Goal: Task Accomplishment & Management: Use online tool/utility

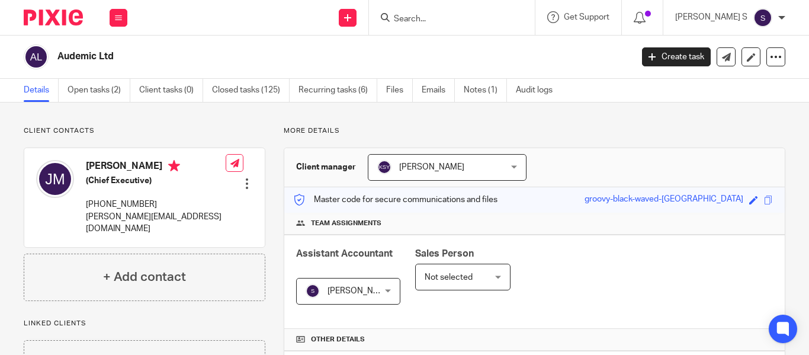
scroll to position [356, 0]
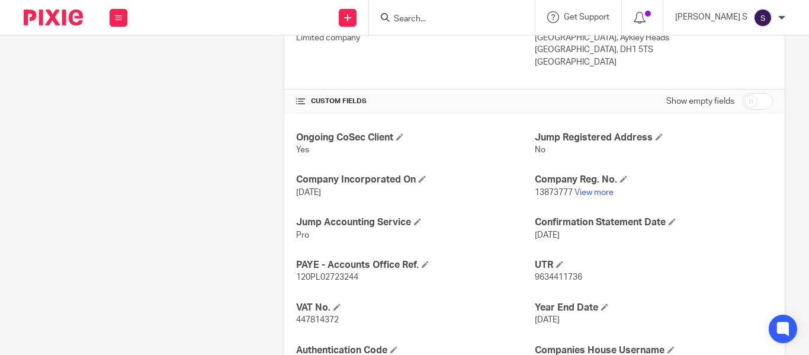
click at [433, 18] on input "Search" at bounding box center [446, 19] width 107 height 11
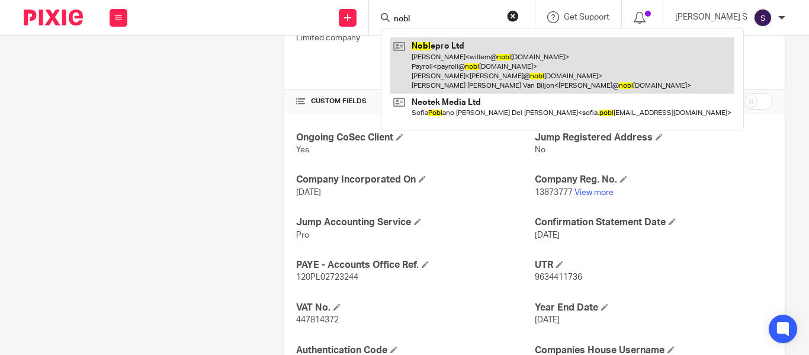
type input "nobl"
click at [490, 51] on link at bounding box center [563, 65] width 344 height 56
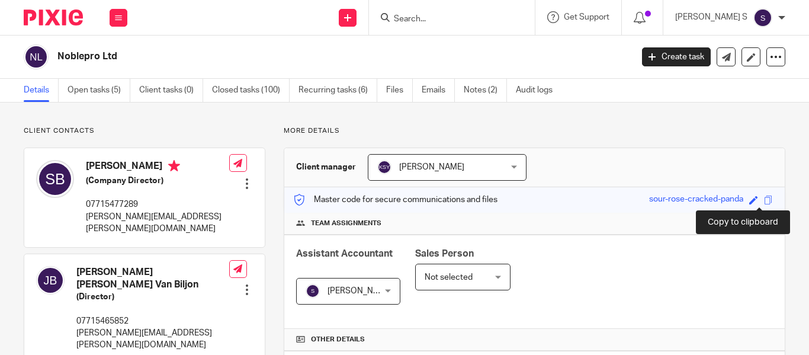
click at [764, 200] on span at bounding box center [768, 200] width 9 height 9
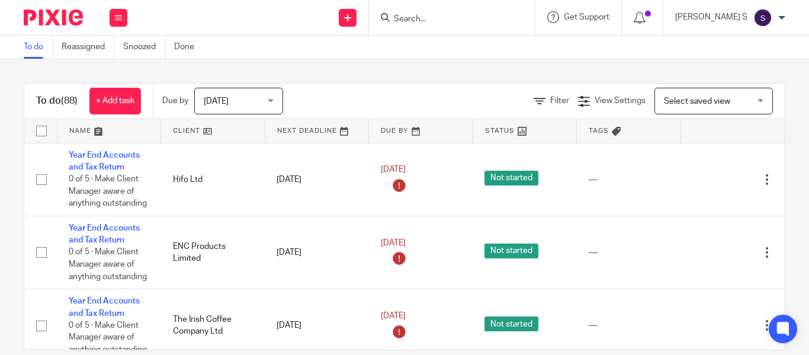
click at [441, 20] on input "Search" at bounding box center [446, 19] width 107 height 11
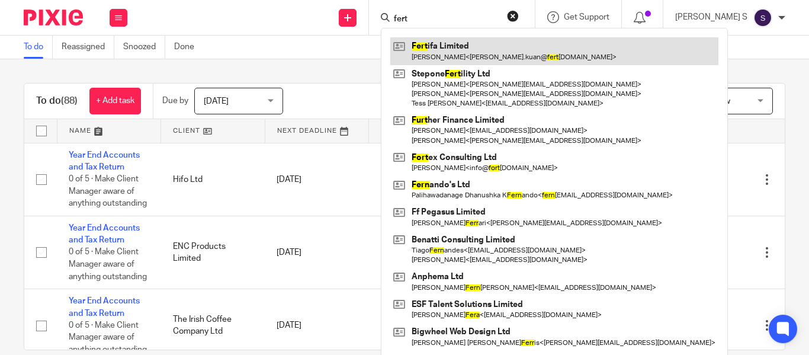
type input "fert"
click at [485, 49] on link at bounding box center [555, 50] width 328 height 27
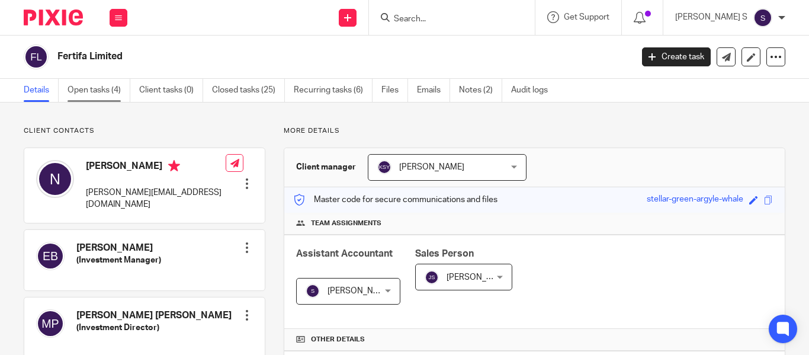
click at [103, 83] on link "Open tasks (4)" at bounding box center [99, 90] width 63 height 23
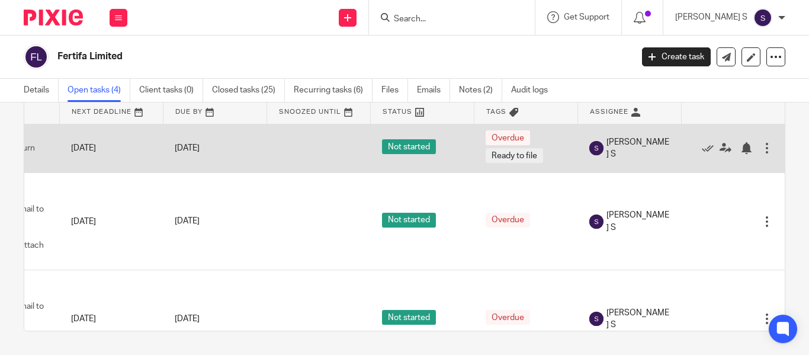
scroll to position [0, 95]
click at [702, 148] on icon at bounding box center [708, 148] width 12 height 12
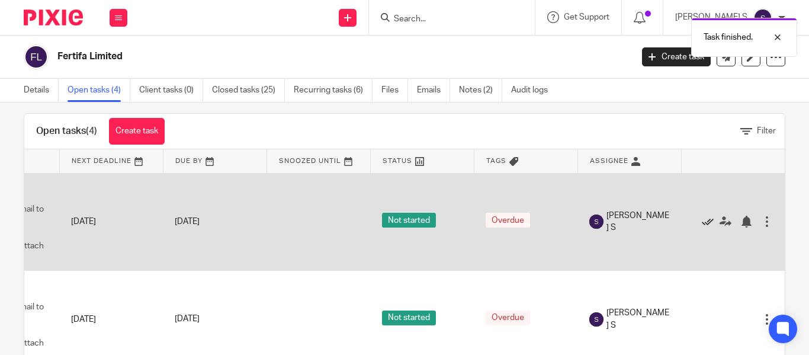
click at [702, 225] on icon at bounding box center [708, 222] width 12 height 12
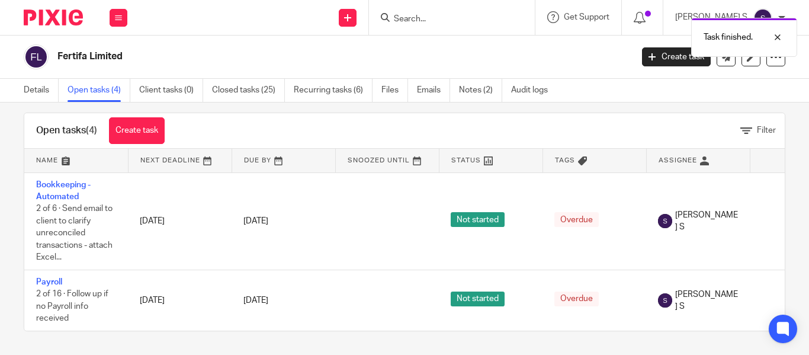
scroll to position [23, 0]
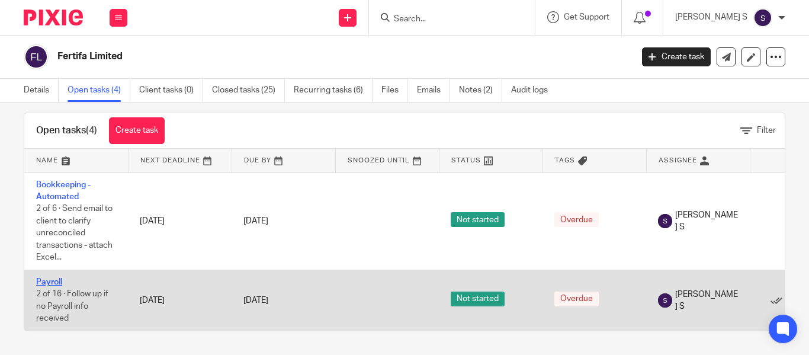
click at [49, 278] on link "Payroll" at bounding box center [49, 282] width 26 height 8
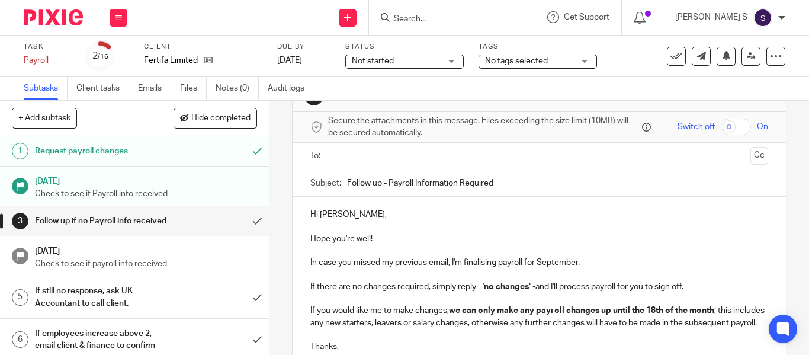
scroll to position [59, 0]
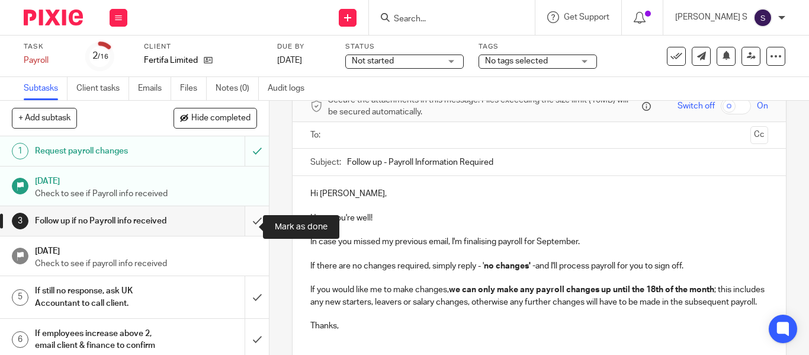
click at [247, 228] on input "submit" at bounding box center [134, 221] width 269 height 30
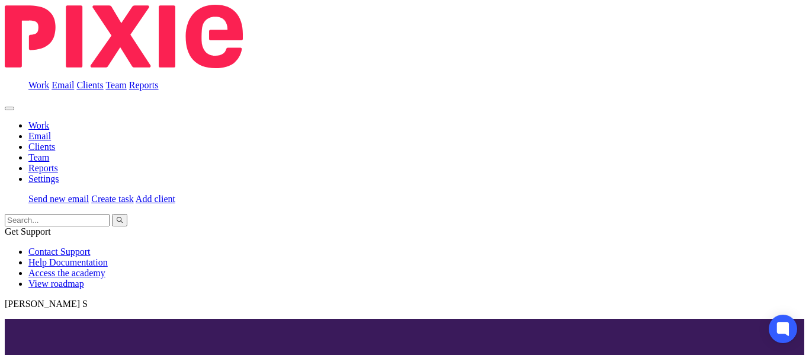
scroll to position [119, 0]
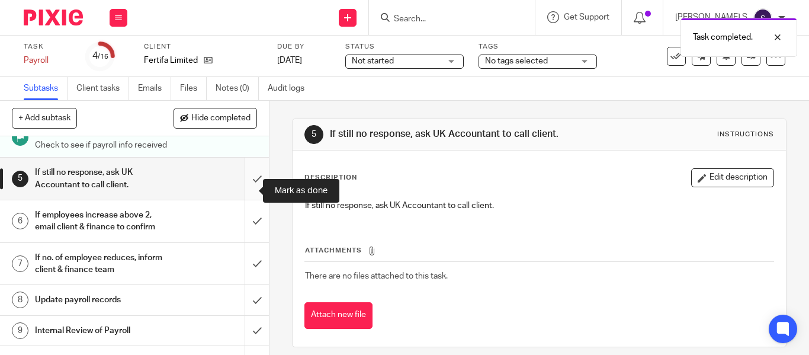
click at [248, 200] on input "submit" at bounding box center [134, 179] width 269 height 42
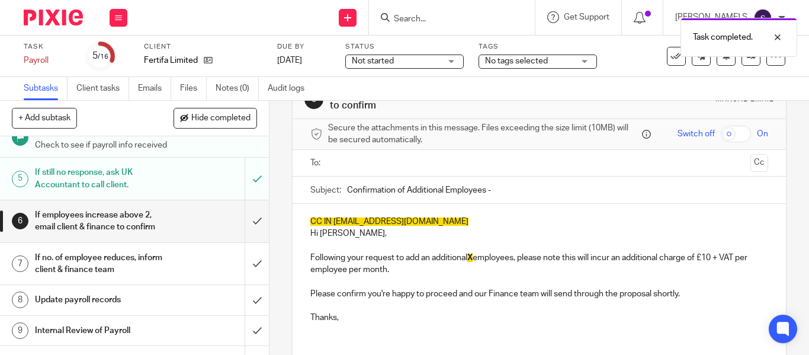
scroll to position [59, 0]
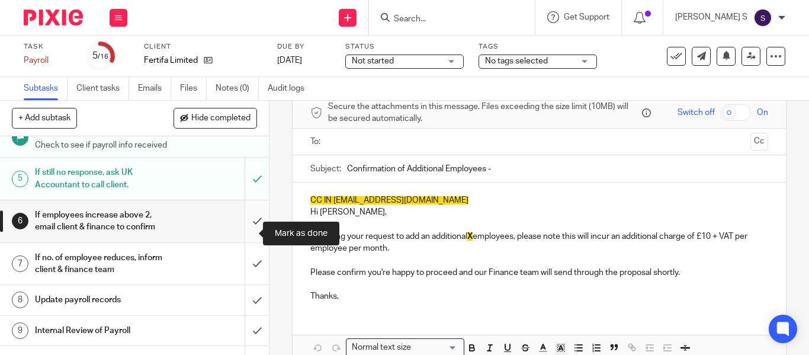
click at [244, 242] on input "submit" at bounding box center [134, 221] width 269 height 42
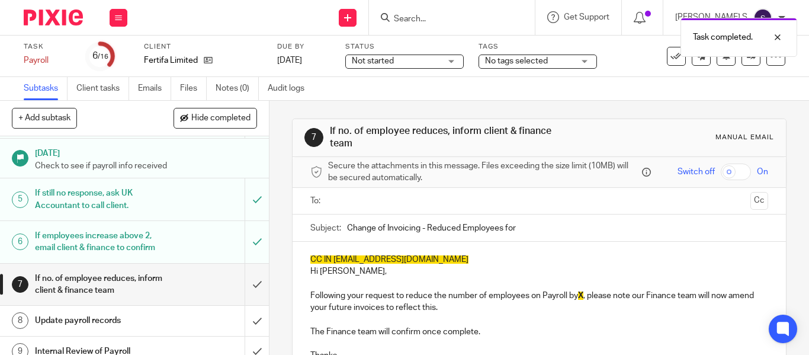
scroll to position [119, 0]
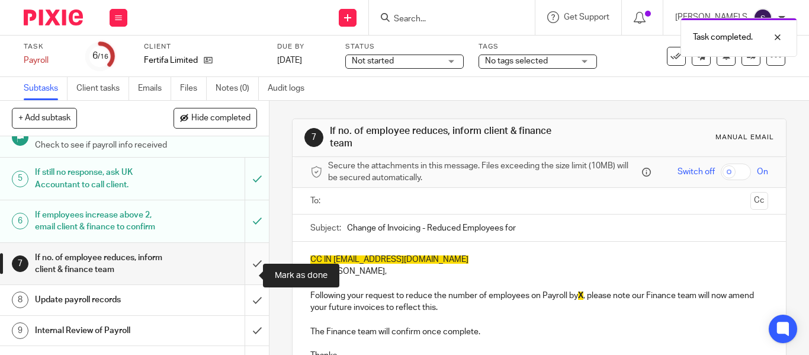
click at [241, 275] on input "submit" at bounding box center [134, 264] width 269 height 42
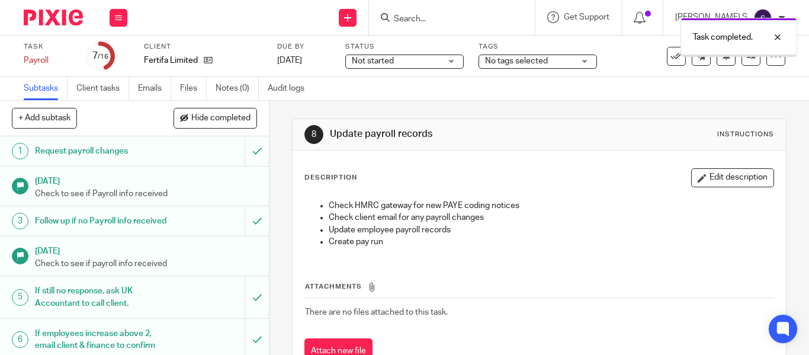
scroll to position [237, 0]
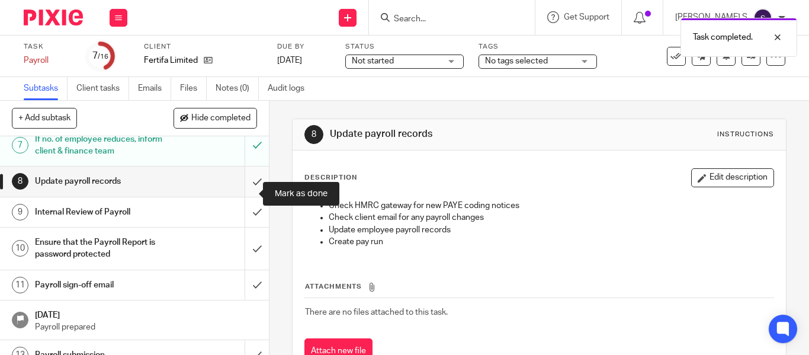
click at [241, 194] on input "submit" at bounding box center [134, 182] width 269 height 30
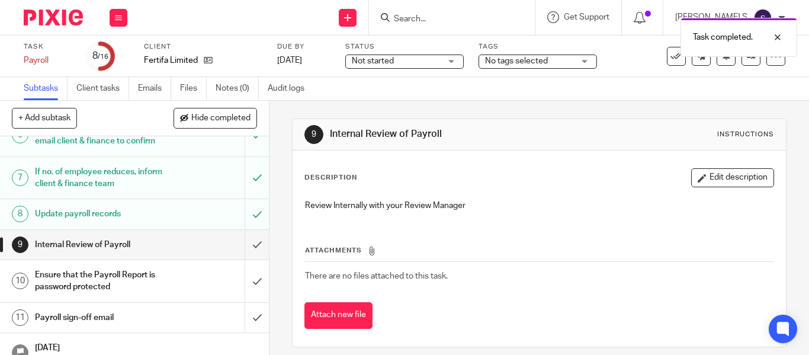
scroll to position [237, 0]
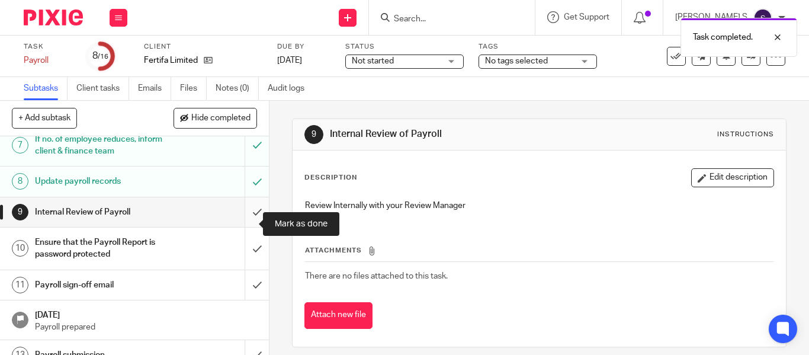
click at [244, 226] on input "submit" at bounding box center [134, 212] width 269 height 30
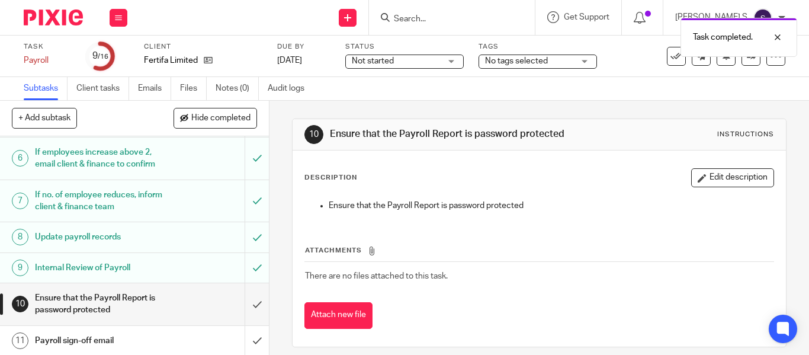
scroll to position [237, 0]
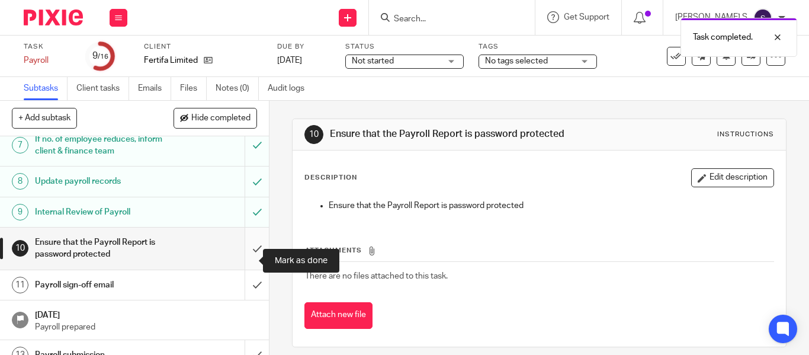
click at [245, 258] on input "submit" at bounding box center [134, 249] width 269 height 42
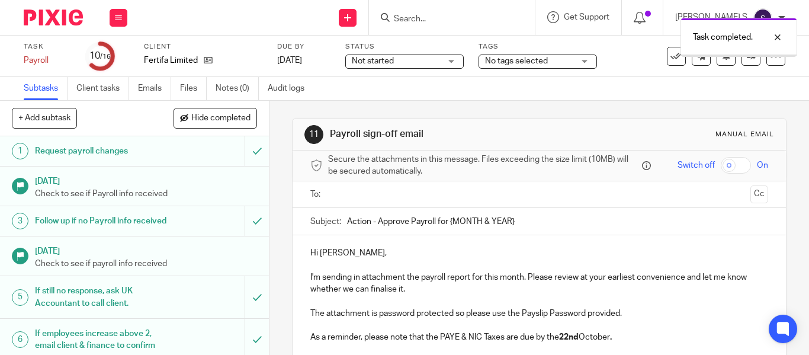
click at [377, 199] on input "text" at bounding box center [538, 195] width 413 height 14
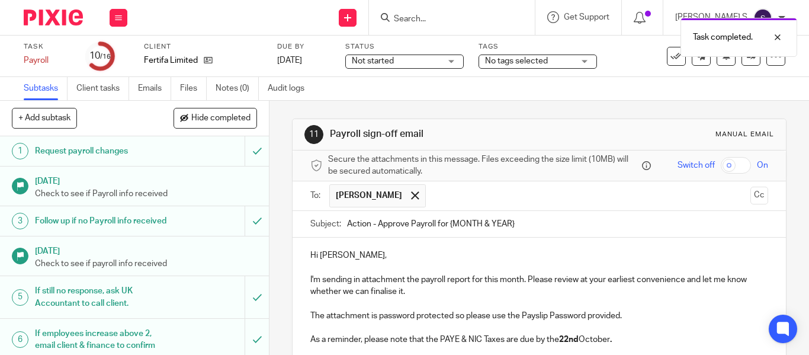
click at [733, 200] on ul "[PERSON_NAME]" at bounding box center [539, 195] width 421 height 29
click at [751, 197] on button "Cc" at bounding box center [760, 196] width 18 height 18
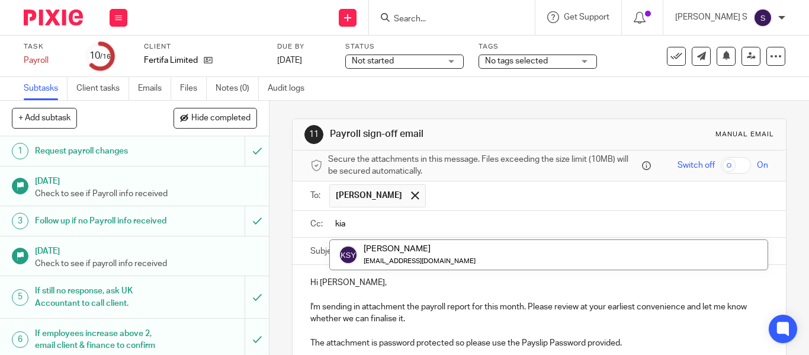
type input "kia"
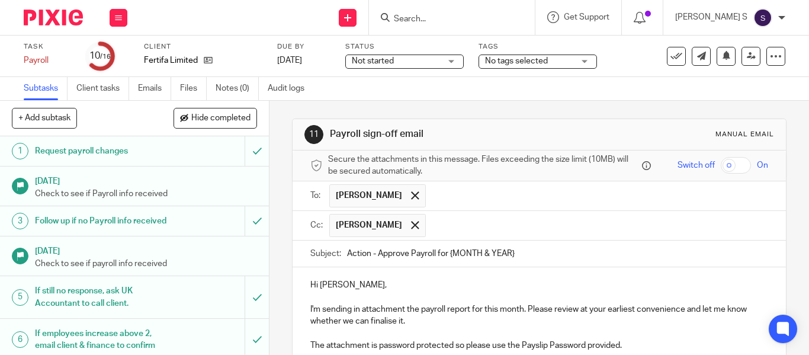
drag, startPoint x: 448, startPoint y: 251, endPoint x: 556, endPoint y: 251, distance: 107.8
click at [556, 251] on input "Action - Approve Payroll for {MONTH & YEAR}" at bounding box center [557, 254] width 421 height 27
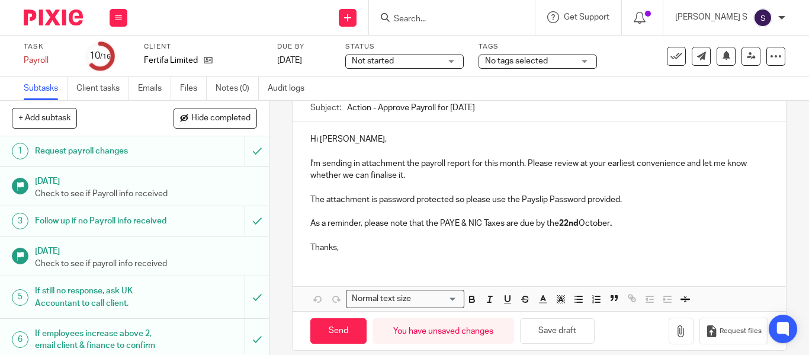
scroll to position [159, 0]
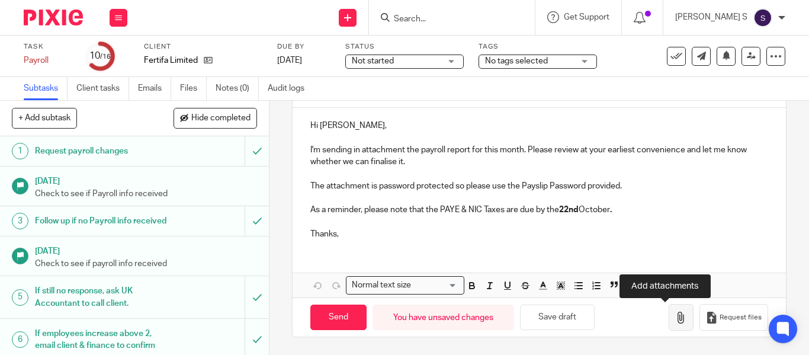
type input "Action - Approve Payroll for [DATE]"
click at [676, 312] on icon "button" at bounding box center [682, 318] width 12 height 12
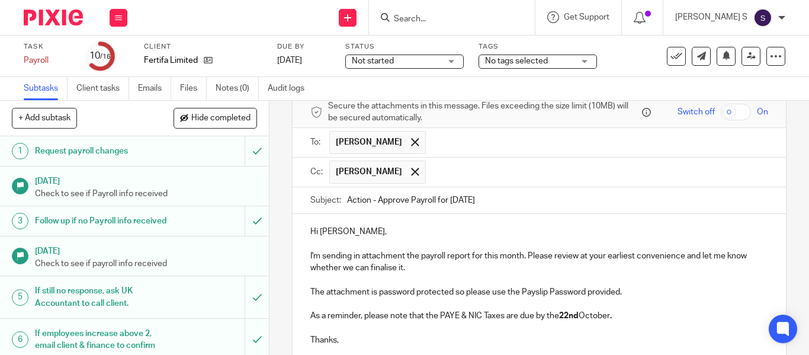
scroll to position [226, 0]
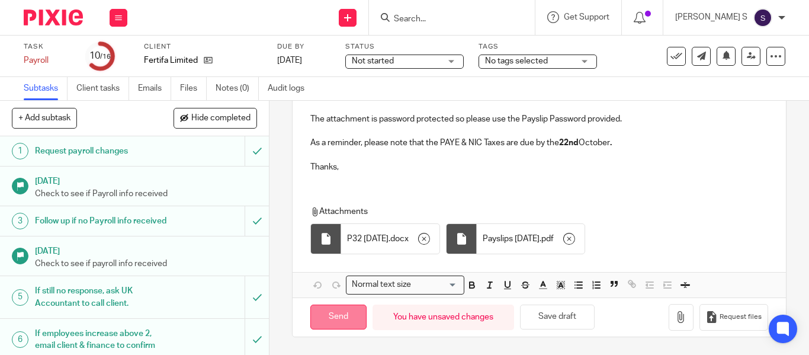
click at [332, 316] on input "Send" at bounding box center [339, 317] width 56 height 25
type input "Sent"
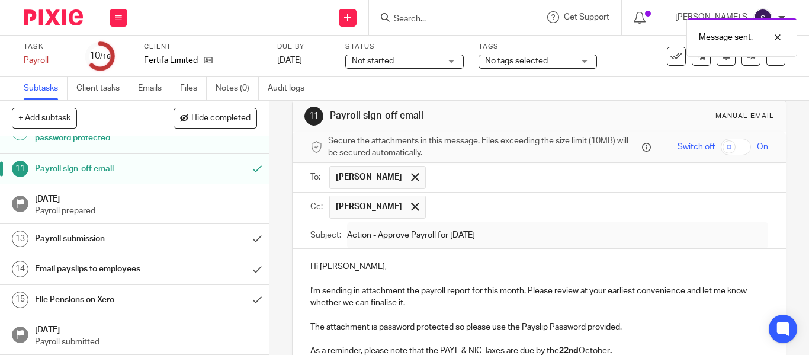
scroll to position [0, 0]
